Goal: Task Accomplishment & Management: Use online tool/utility

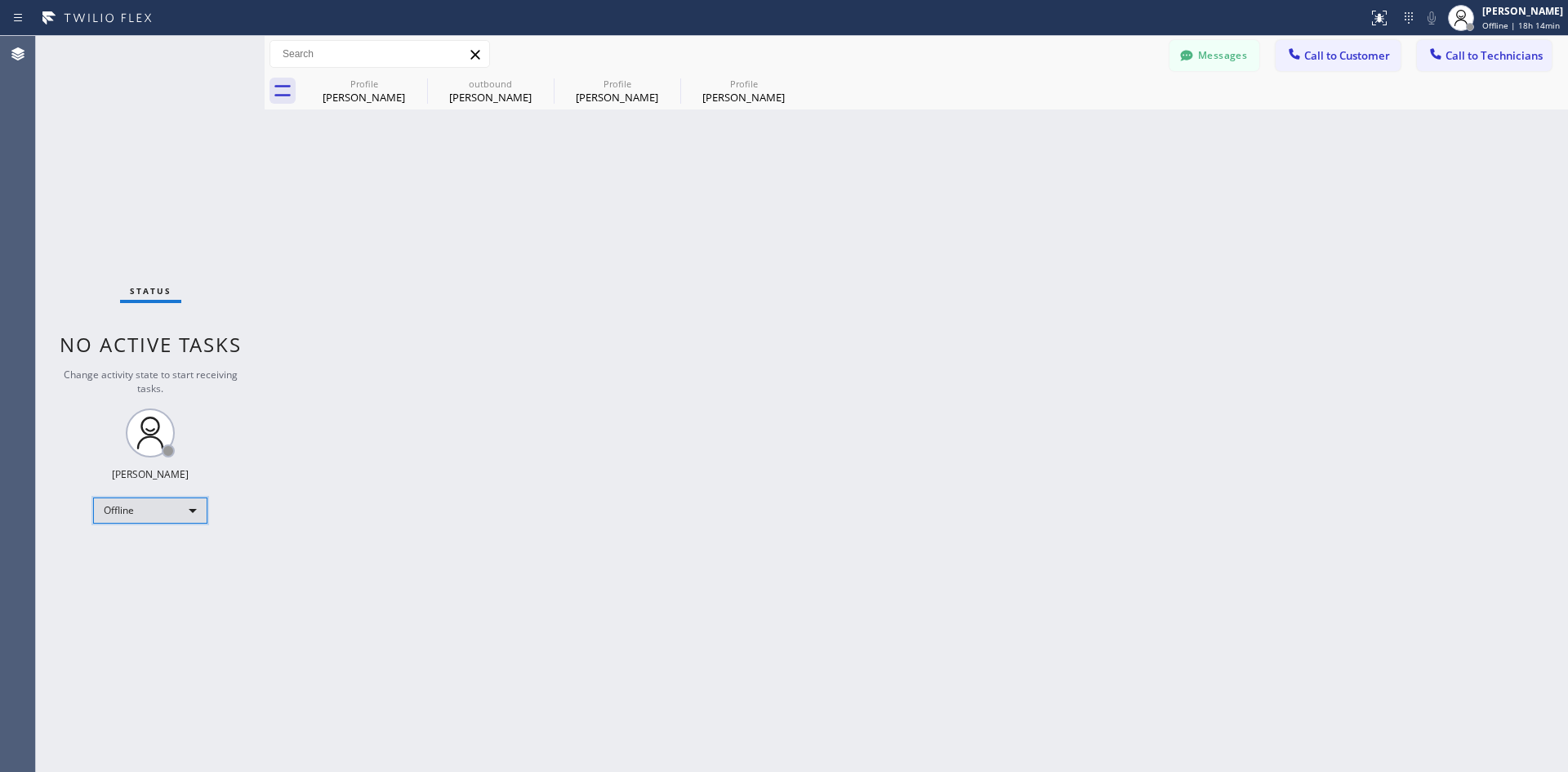
click at [169, 510] on div "Offline" at bounding box center [150, 511] width 114 height 26
click at [160, 549] on li "Available" at bounding box center [149, 554] width 111 height 20
click at [1330, 49] on span "Call to Customer" at bounding box center [1347, 55] width 86 height 14
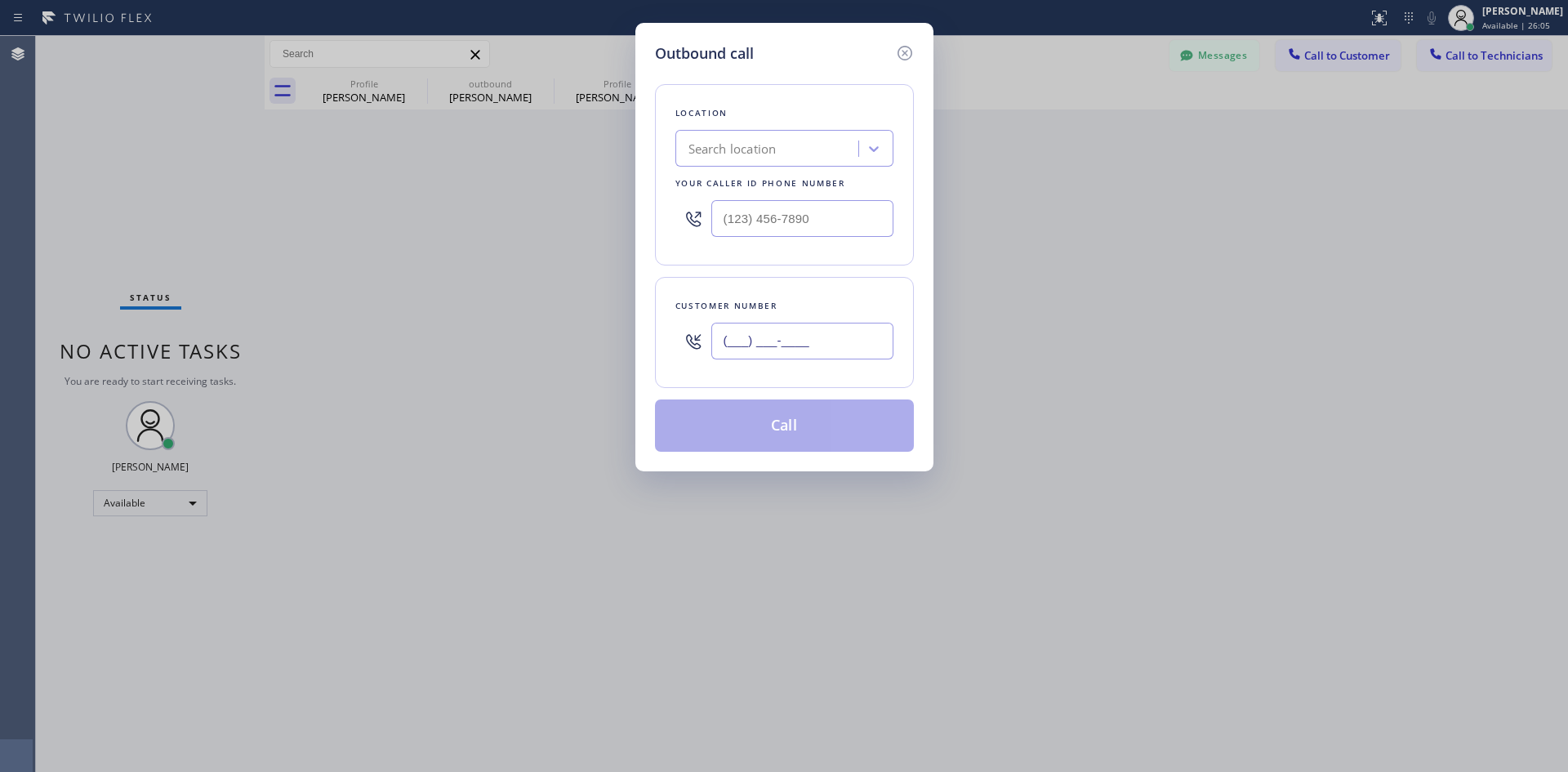
click at [794, 332] on input "(___) ___-____" at bounding box center [802, 341] width 182 height 37
paste input "785) 249-8181"
type input "[PHONE_NUMBER]"
drag, startPoint x: 765, startPoint y: 152, endPoint x: 676, endPoint y: 112, distance: 97.6
click at [763, 153] on div "Search location" at bounding box center [732, 149] width 88 height 19
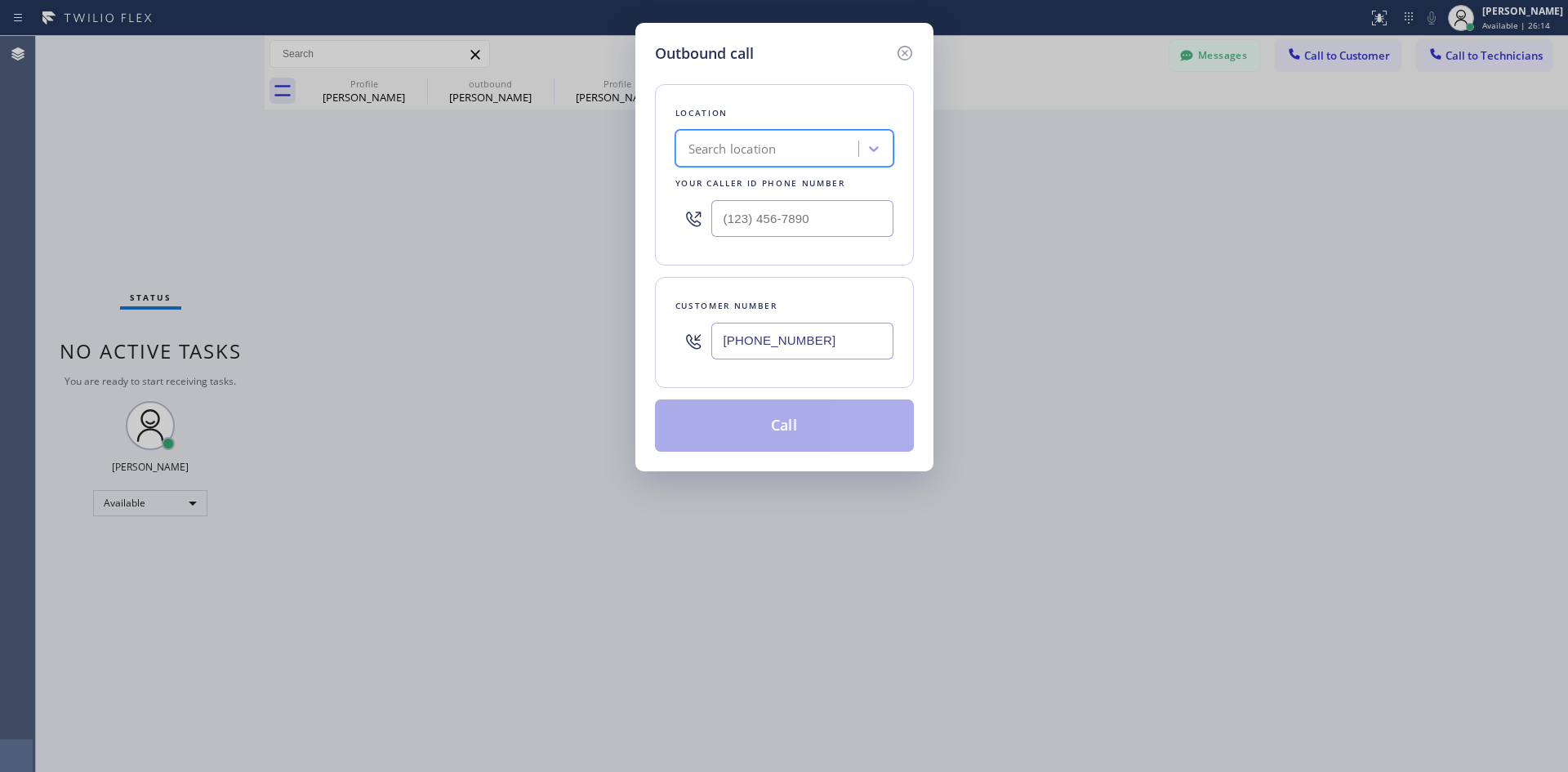
paste input "Blue Moon Electrical [PERSON_NAME][GEOGRAPHIC_DATA]"
type input "Blue Moon Electrical [PERSON_NAME][GEOGRAPHIC_DATA]"
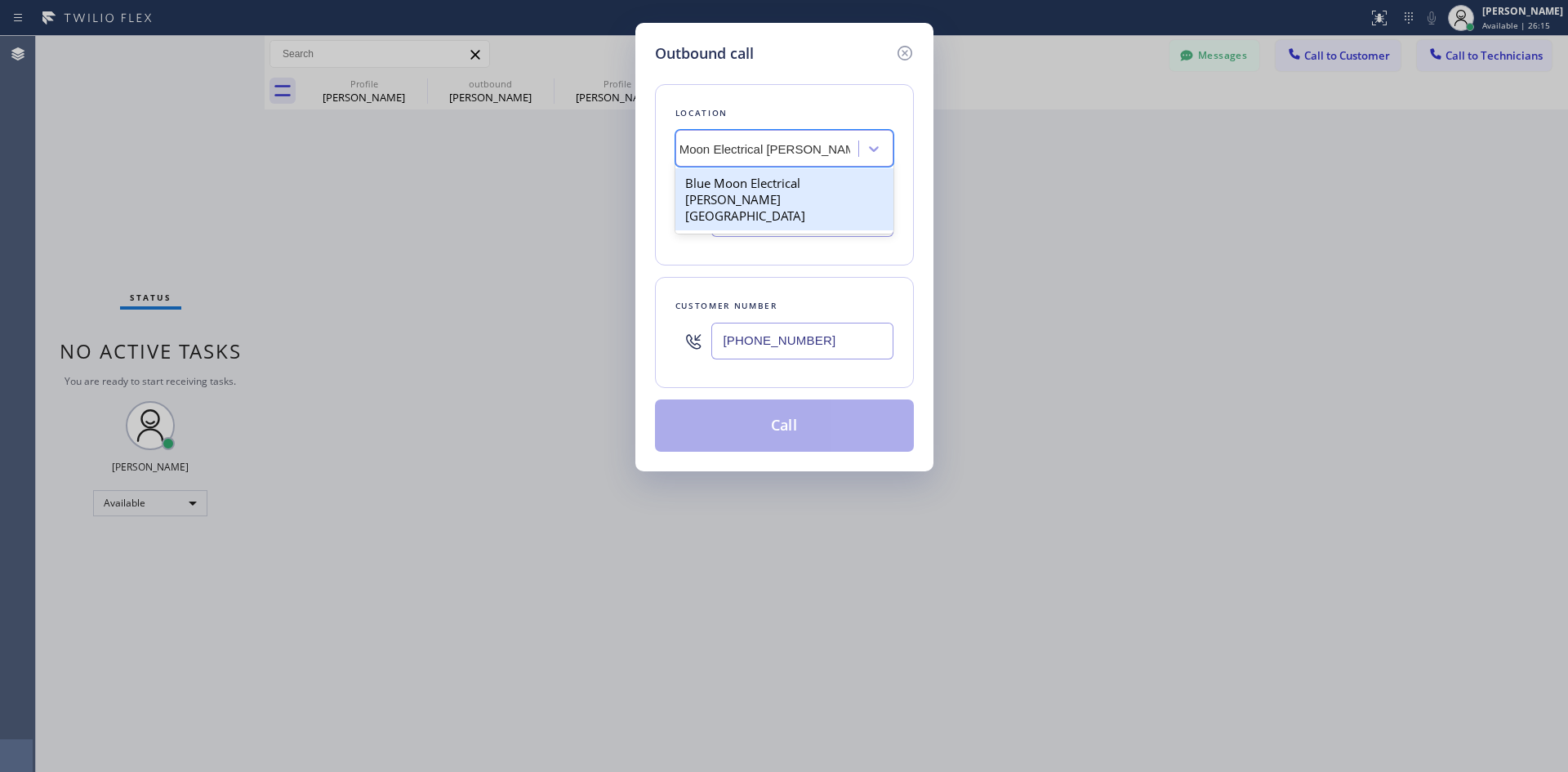
click at [792, 188] on div "Blue Moon Electrical [PERSON_NAME][GEOGRAPHIC_DATA]" at bounding box center [784, 200] width 218 height 62
type input "[PHONE_NUMBER]"
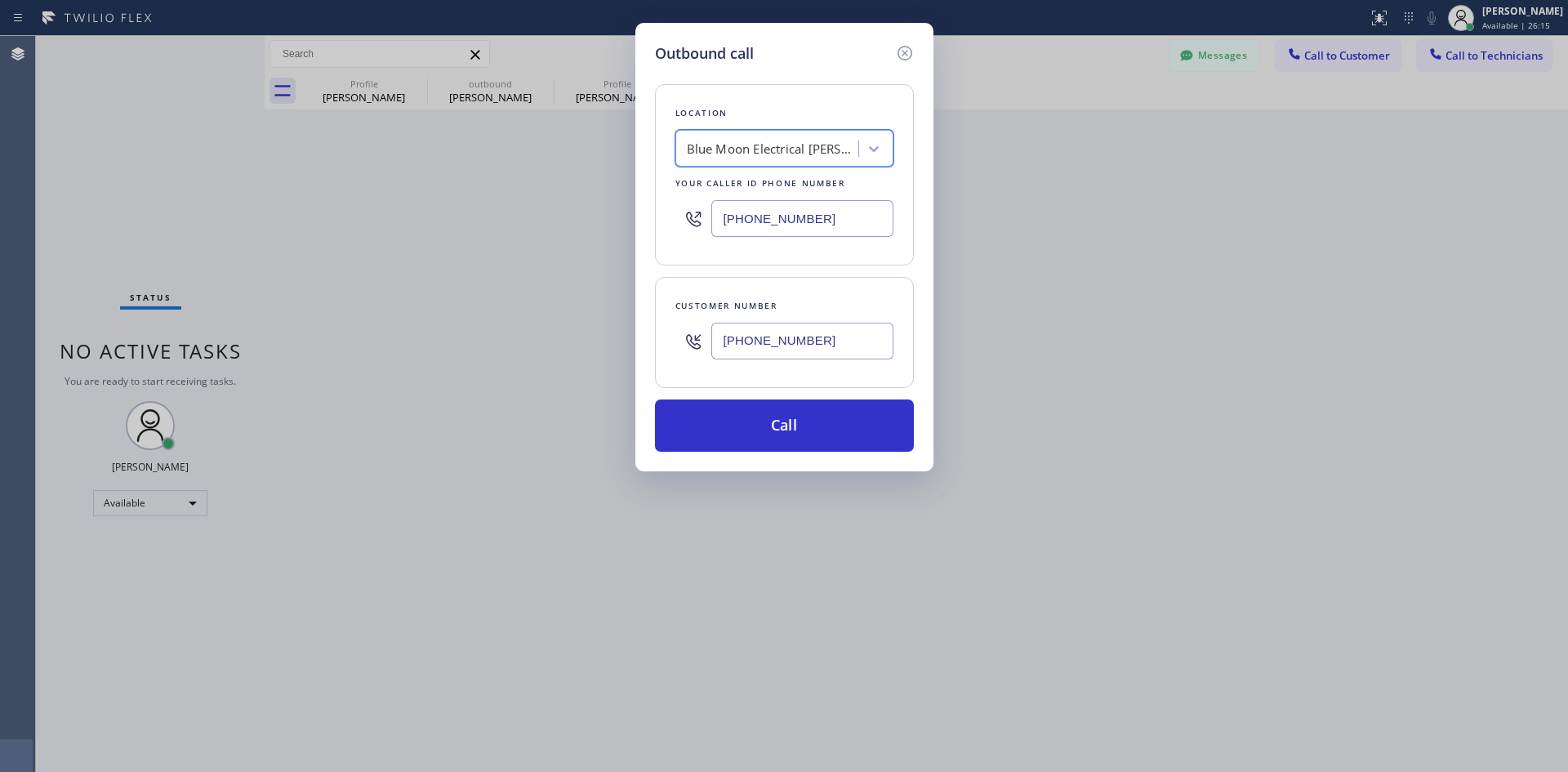
scroll to position [0, 2]
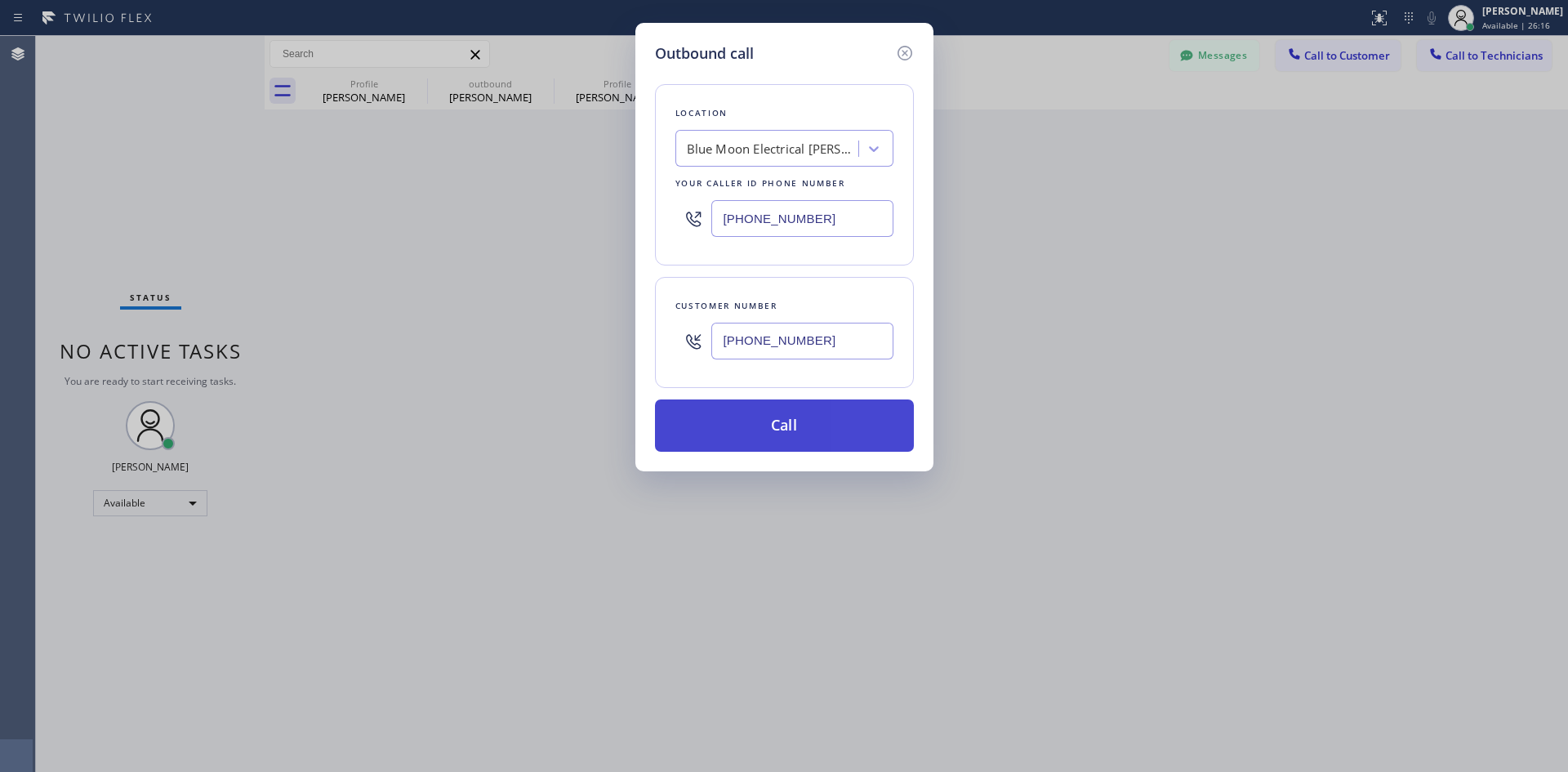
click at [813, 436] on button "Call" at bounding box center [784, 426] width 259 height 53
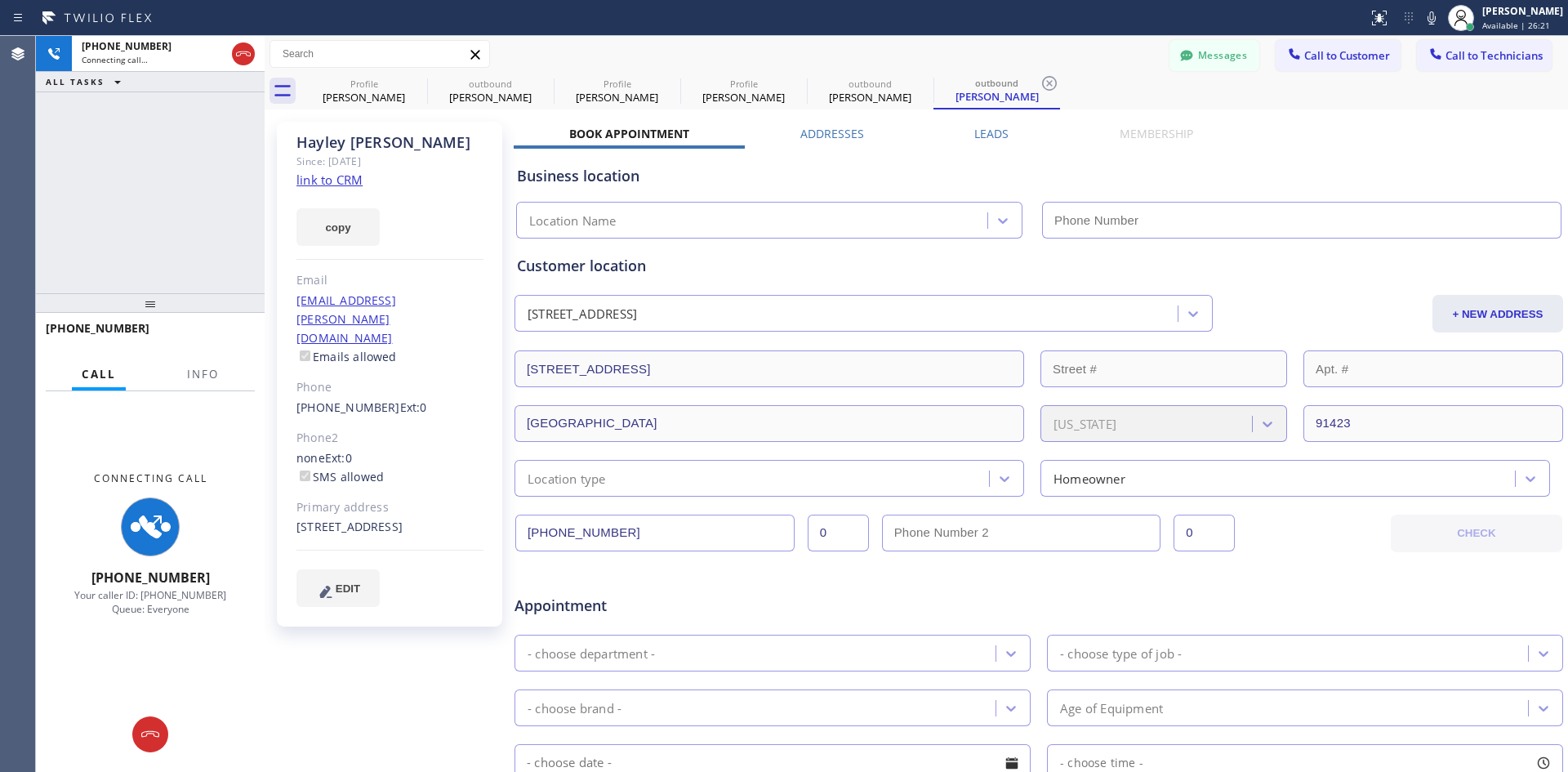
type input "[PHONE_NUMBER]"
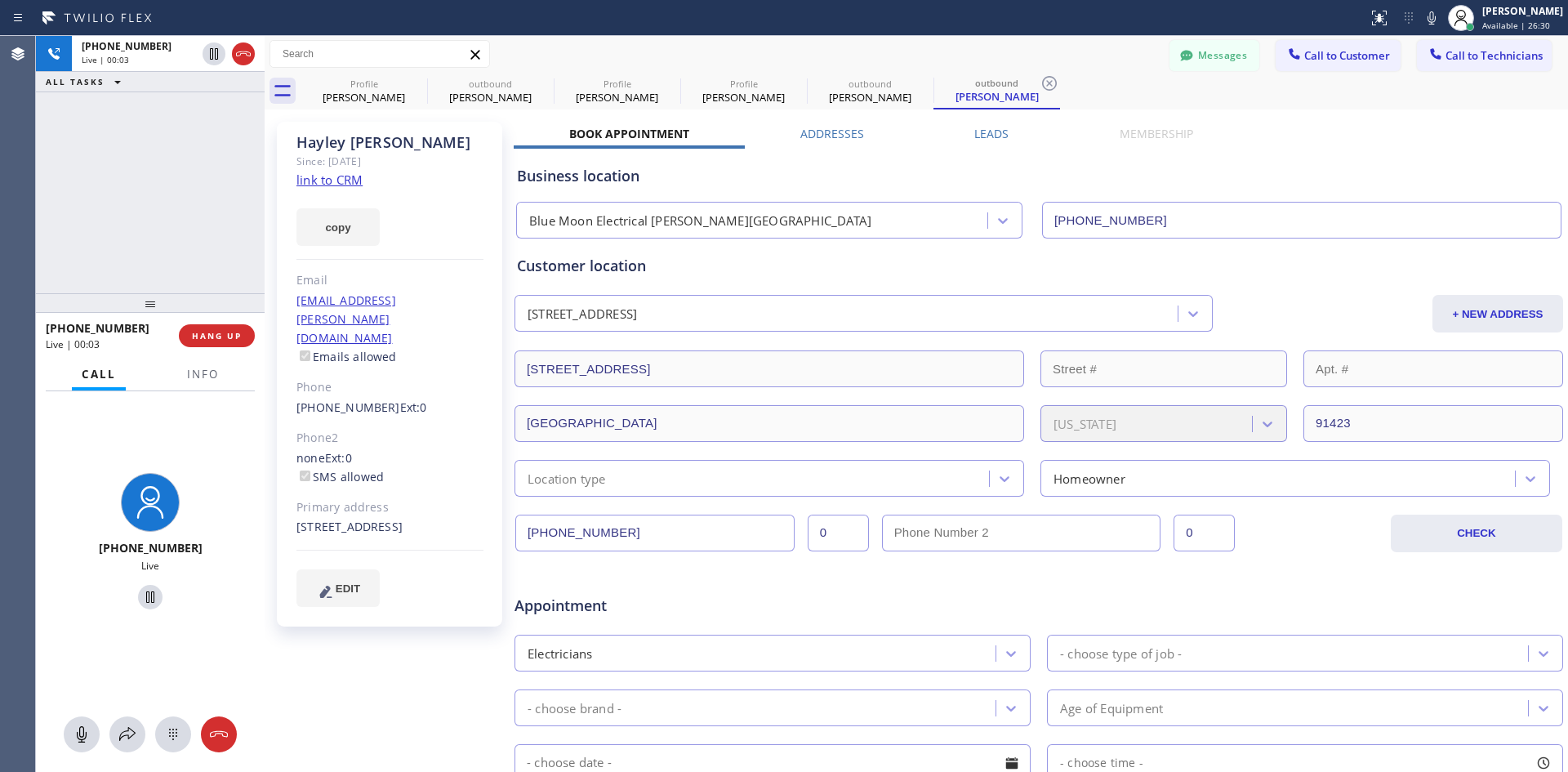
click at [318, 141] on div "[PERSON_NAME]" at bounding box center [390, 142] width 187 height 19
copy div "Hayley"
click at [226, 749] on button at bounding box center [219, 735] width 36 height 36
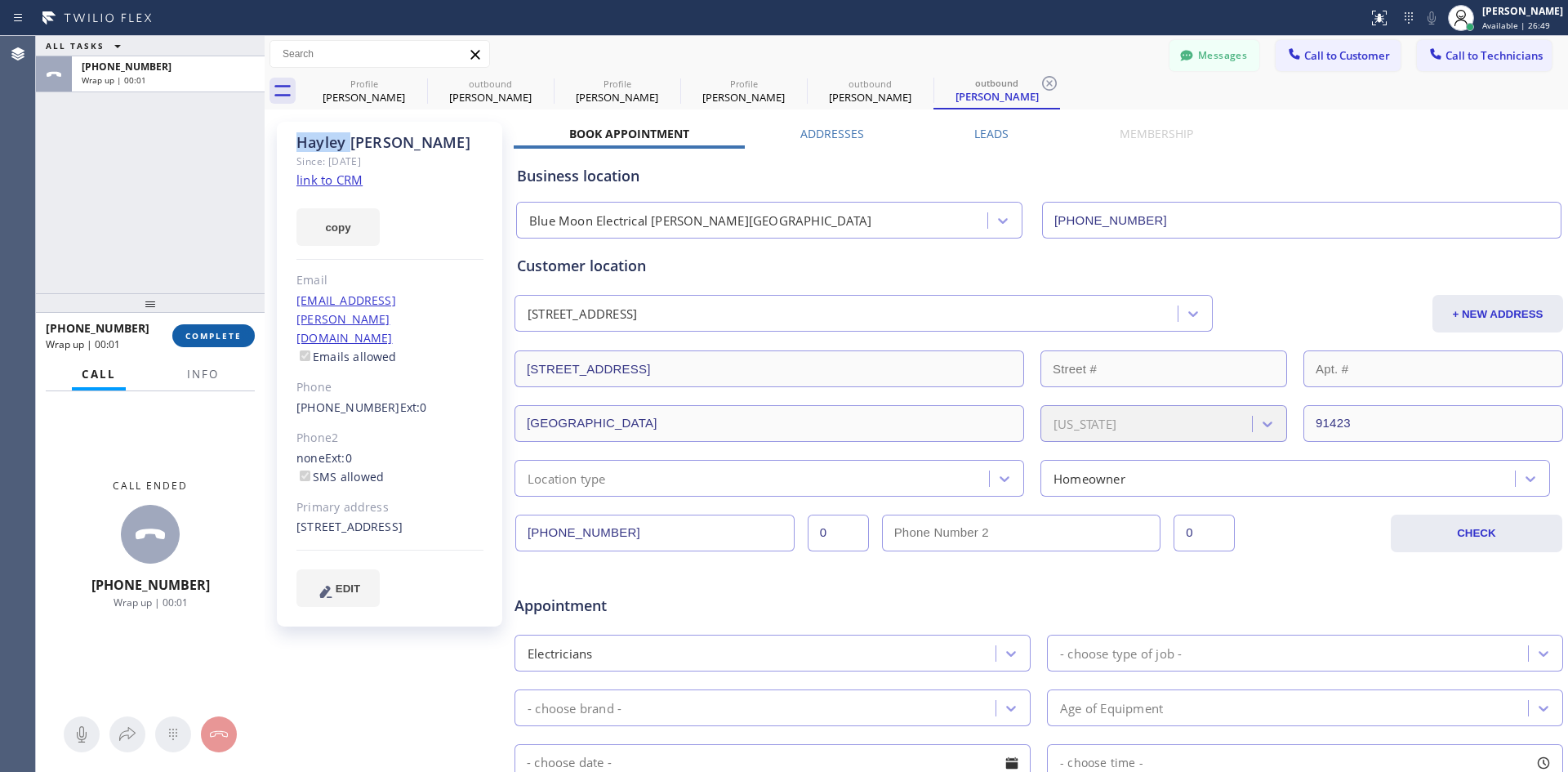
click at [229, 339] on span "COMPLETE" at bounding box center [213, 336] width 56 height 12
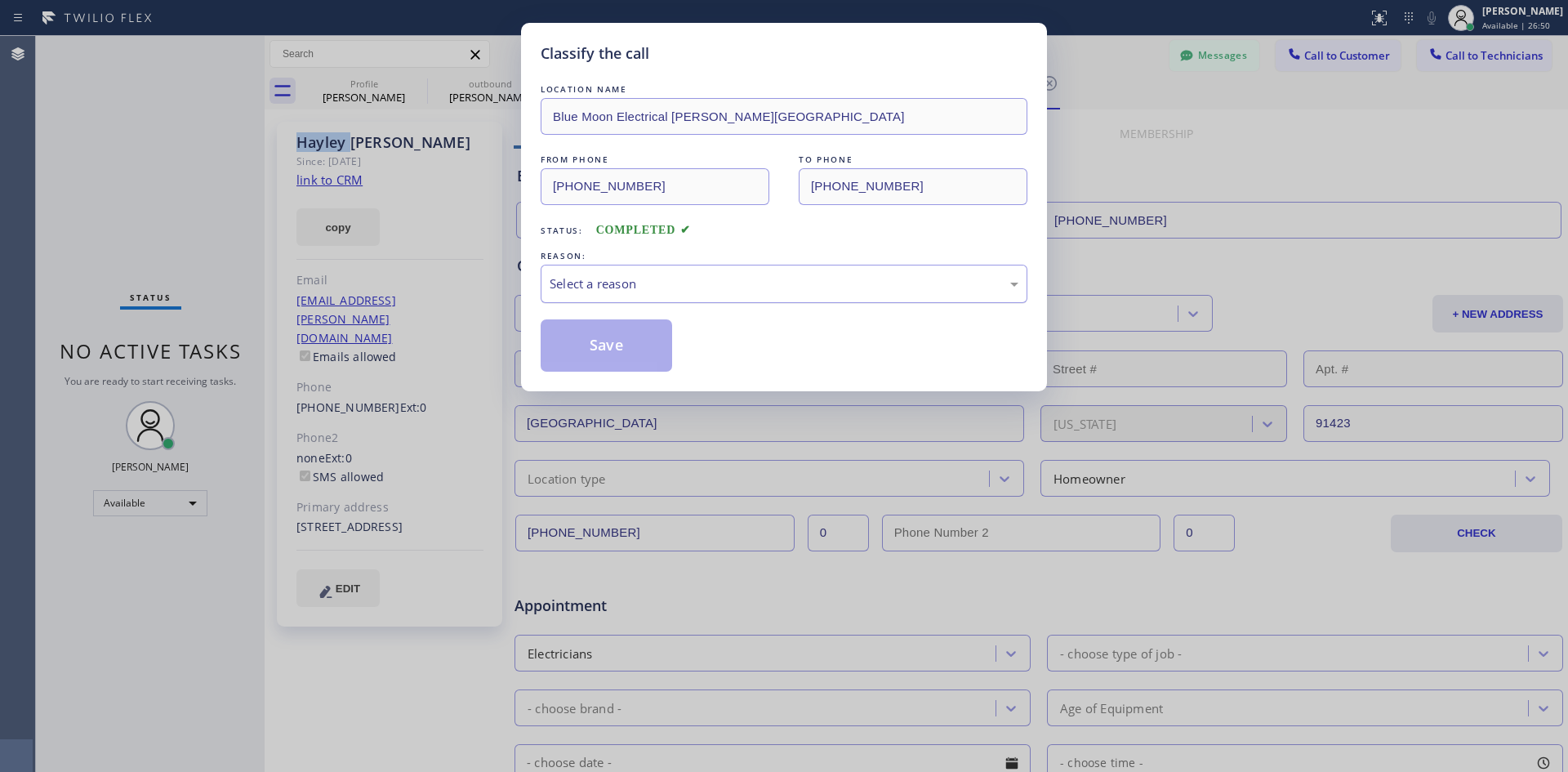
click at [708, 283] on div "Select a reason" at bounding box center [784, 284] width 469 height 19
click at [654, 353] on button "Save" at bounding box center [606, 345] width 131 height 53
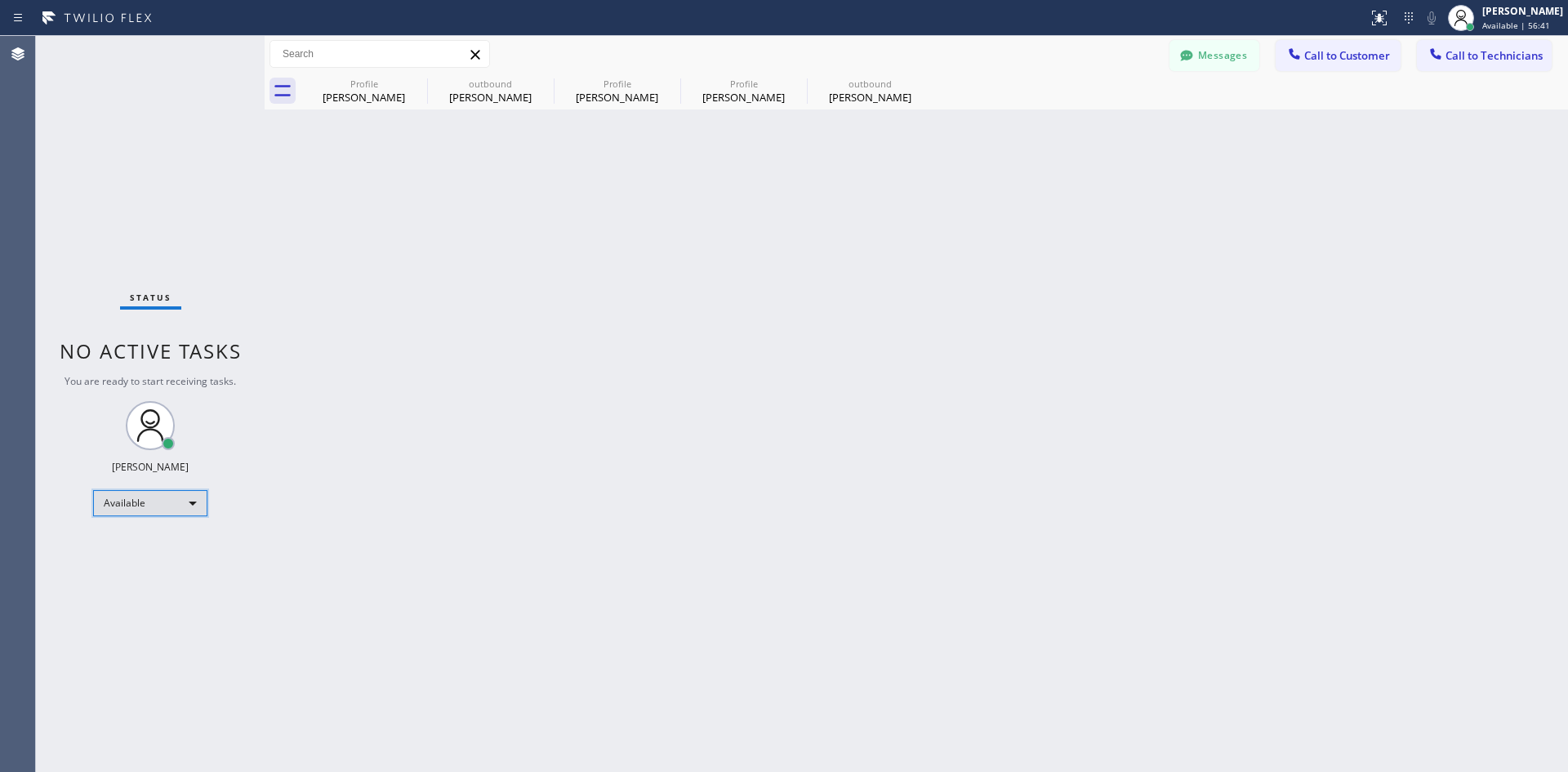
click at [147, 508] on div "Available" at bounding box center [150, 502] width 114 height 26
click at [161, 516] on div at bounding box center [784, 386] width 1568 height 772
click at [184, 508] on div "Available" at bounding box center [150, 502] width 114 height 26
click at [169, 523] on li "Offline" at bounding box center [149, 527] width 111 height 20
